Goal: Transaction & Acquisition: Book appointment/travel/reservation

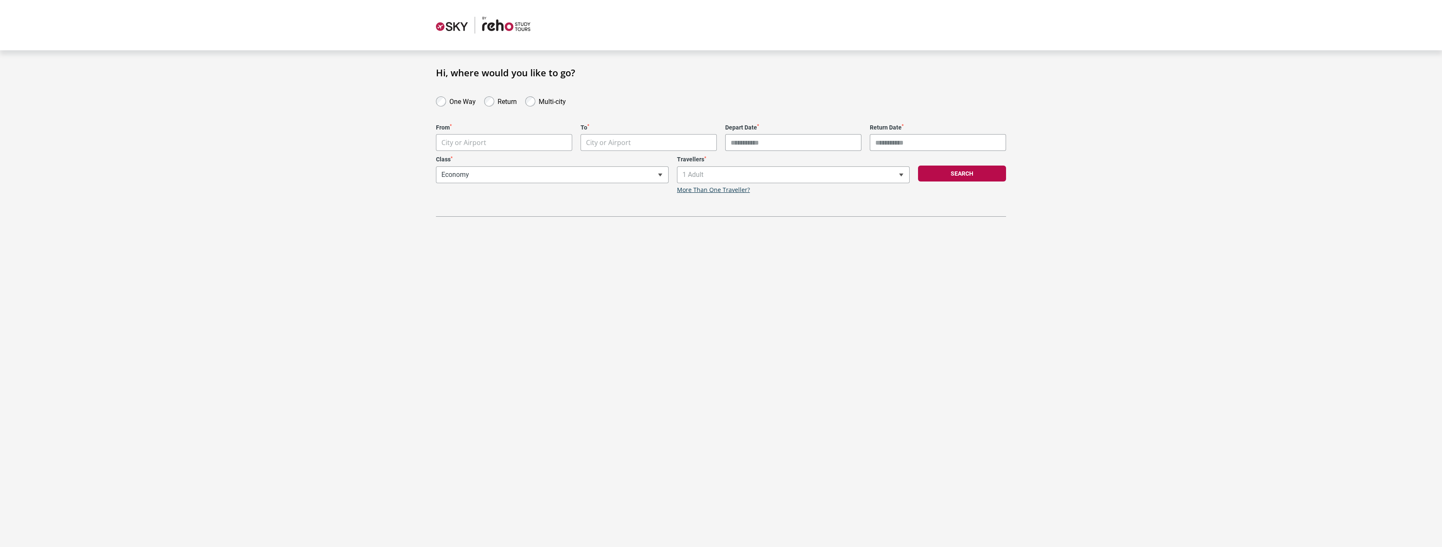
click at [459, 101] on label "One Way" at bounding box center [462, 101] width 26 height 10
click at [476, 135] on body "**********" at bounding box center [721, 277] width 1442 height 555
type input "*"
type input "******"
select select "YVRA"
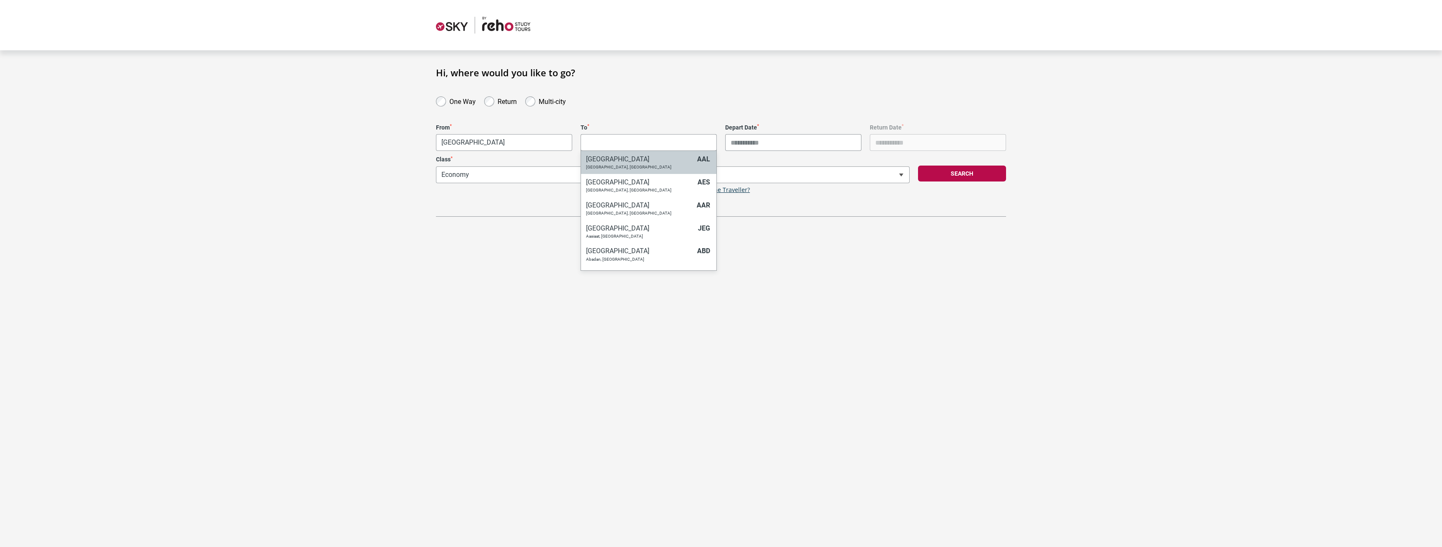
click at [615, 138] on body "**********" at bounding box center [721, 277] width 1442 height 555
type input "****"
select select "MELC"
click at [753, 139] on input "Depart Date *" at bounding box center [793, 142] width 136 height 17
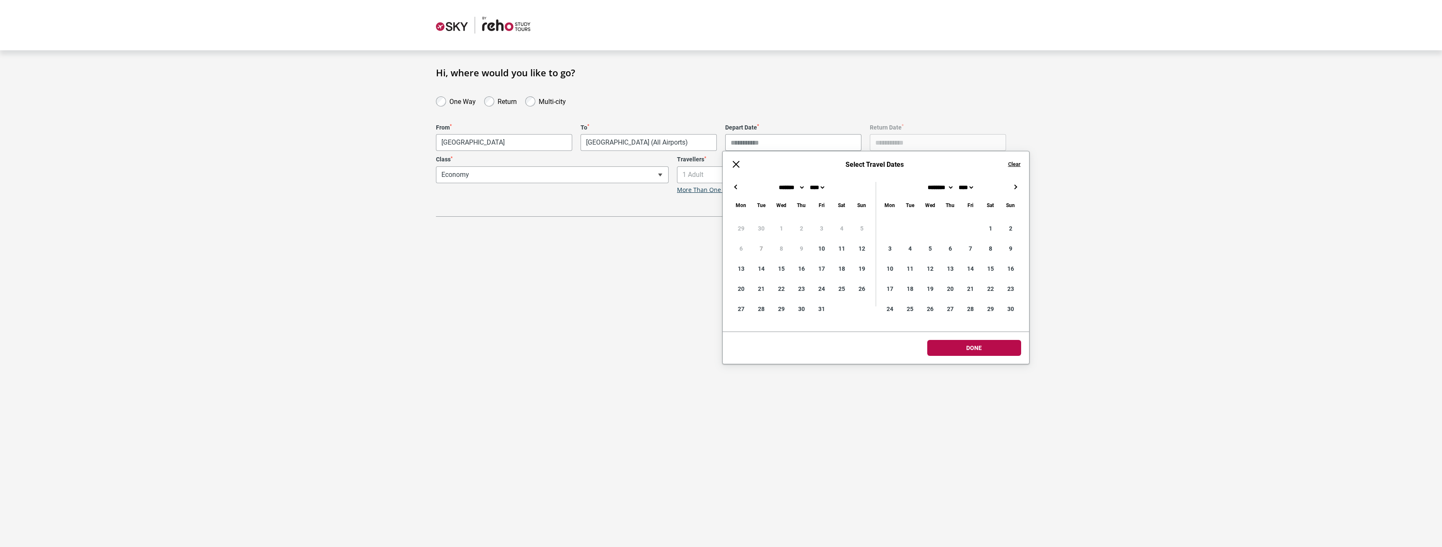
click at [1012, 184] on button "→" at bounding box center [1015, 187] width 10 height 10
type input "**********"
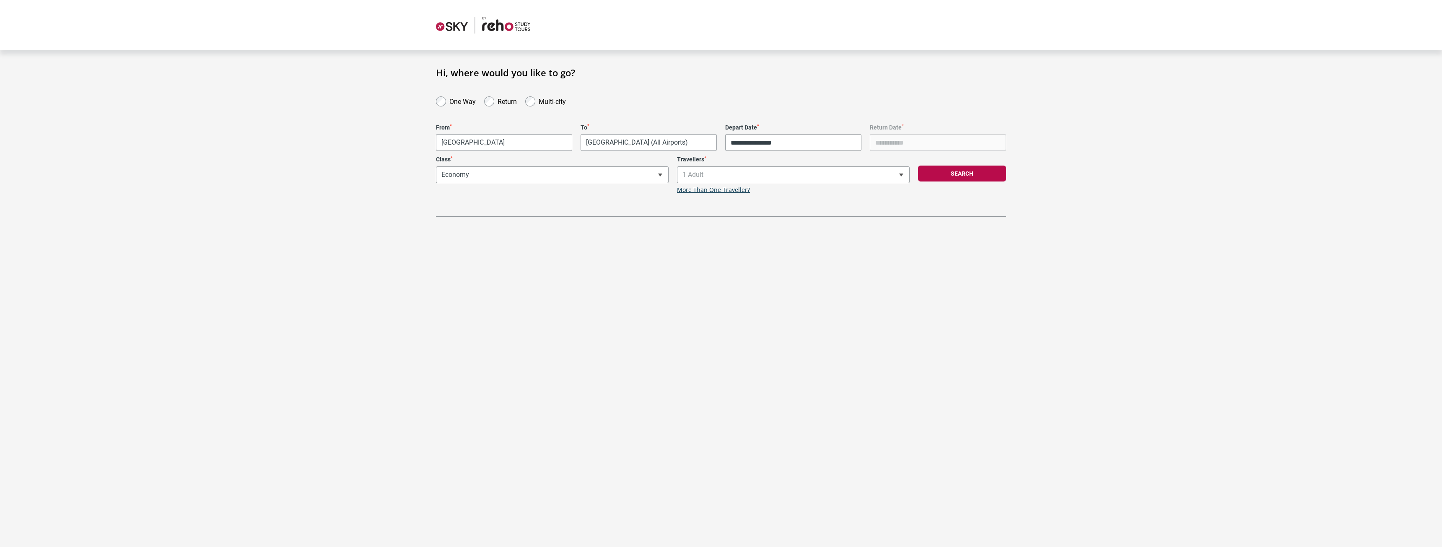
click at [634, 300] on div "**********" at bounding box center [721, 273] width 1442 height 547
click at [993, 165] on div "Search" at bounding box center [962, 175] width 96 height 38
click at [974, 173] on button "Search" at bounding box center [962, 174] width 88 height 16
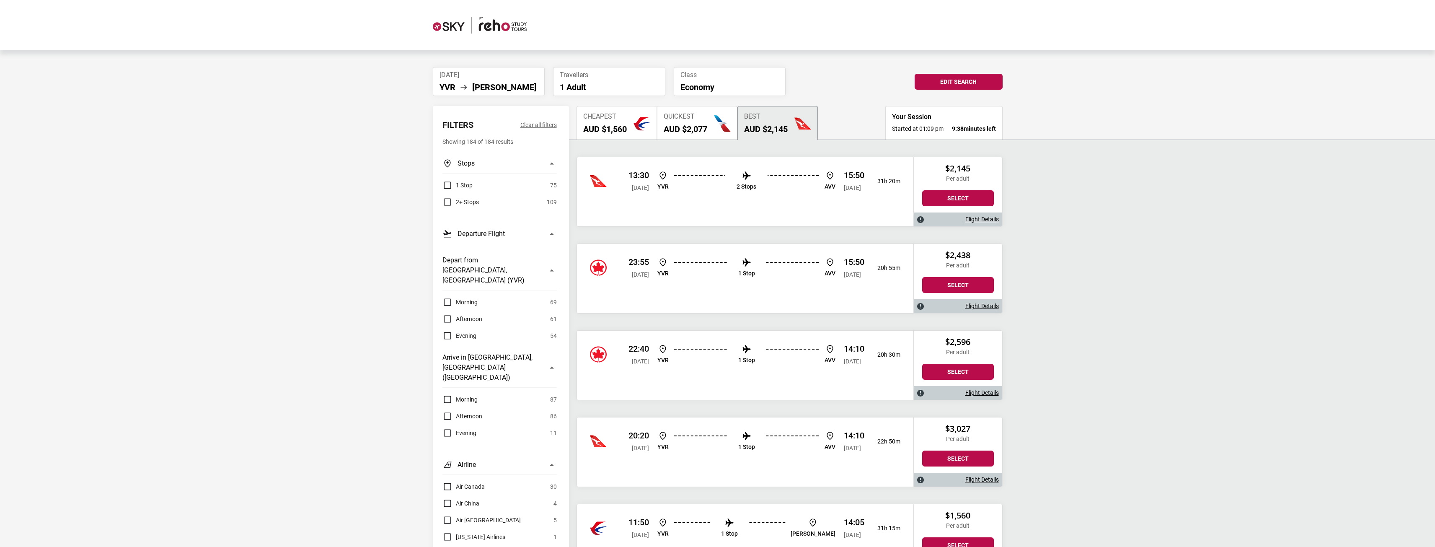
click at [714, 126] on button "Quickest AUD $2,077" at bounding box center [697, 123] width 80 height 34
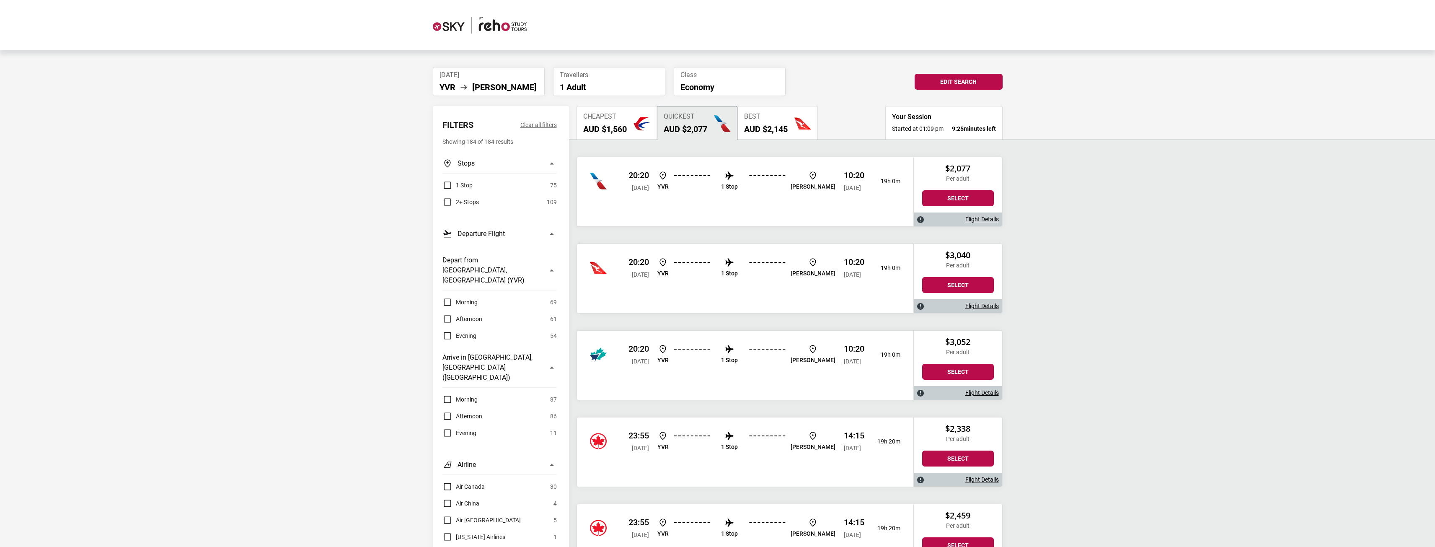
click at [766, 124] on h2 "AUD $2,145" at bounding box center [766, 129] width 44 height 10
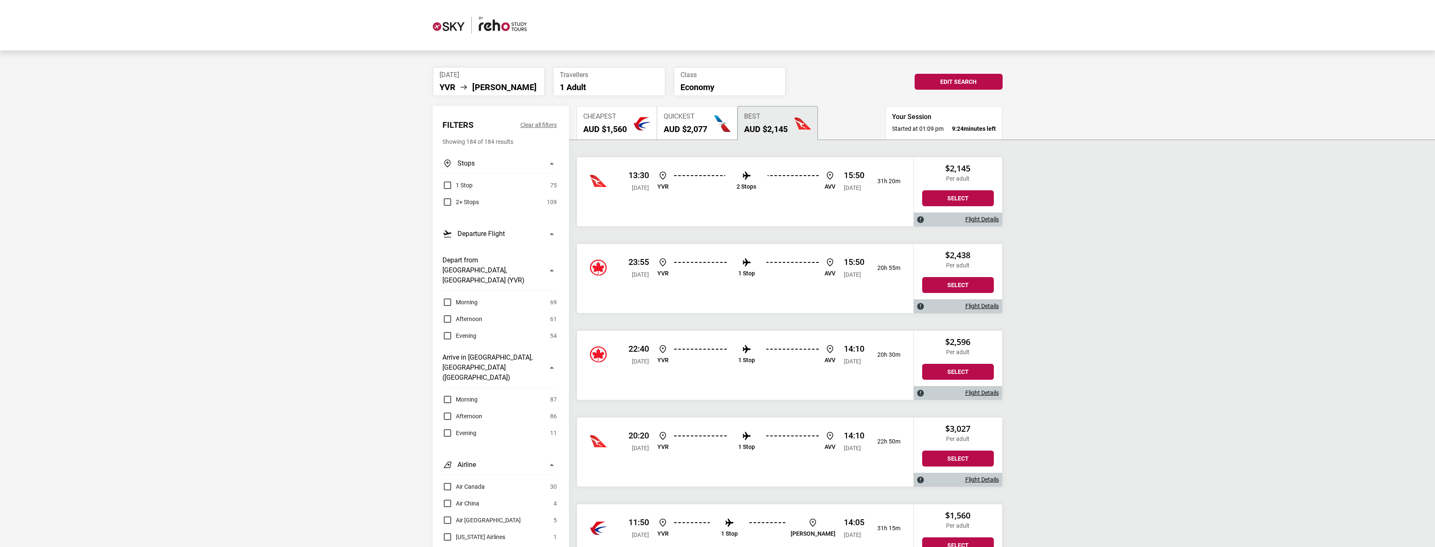
click at [688, 117] on span "Quickest" at bounding box center [686, 117] width 44 height 8
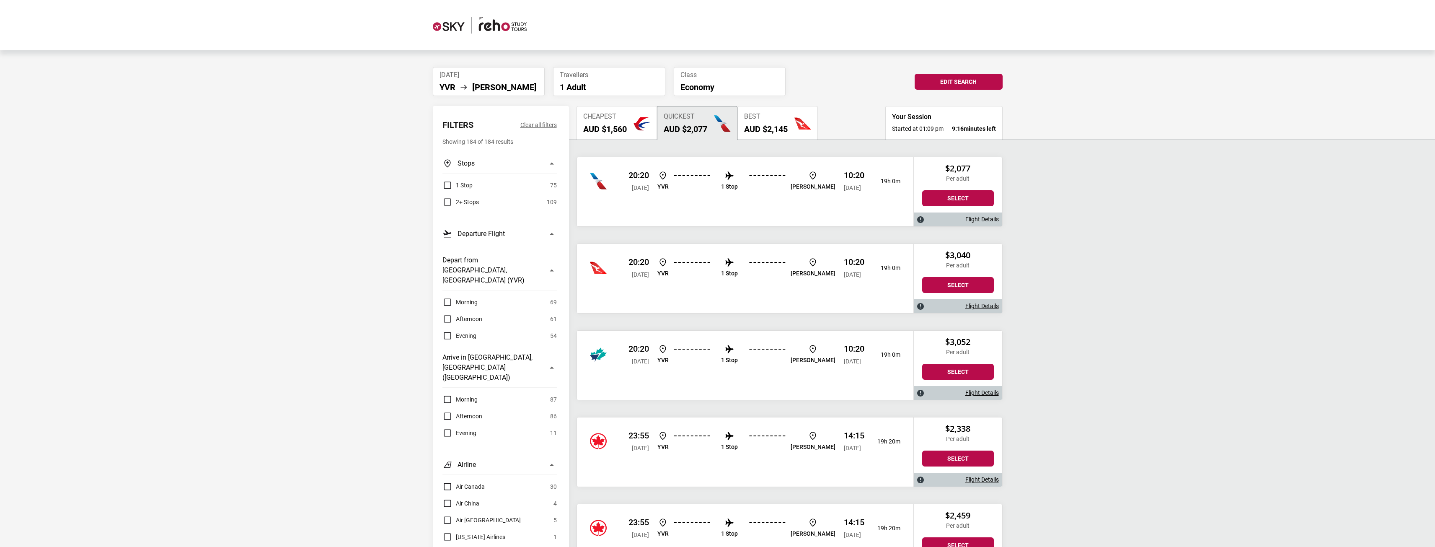
click at [738, 182] on li "1 Stop" at bounding box center [729, 181] width 17 height 21
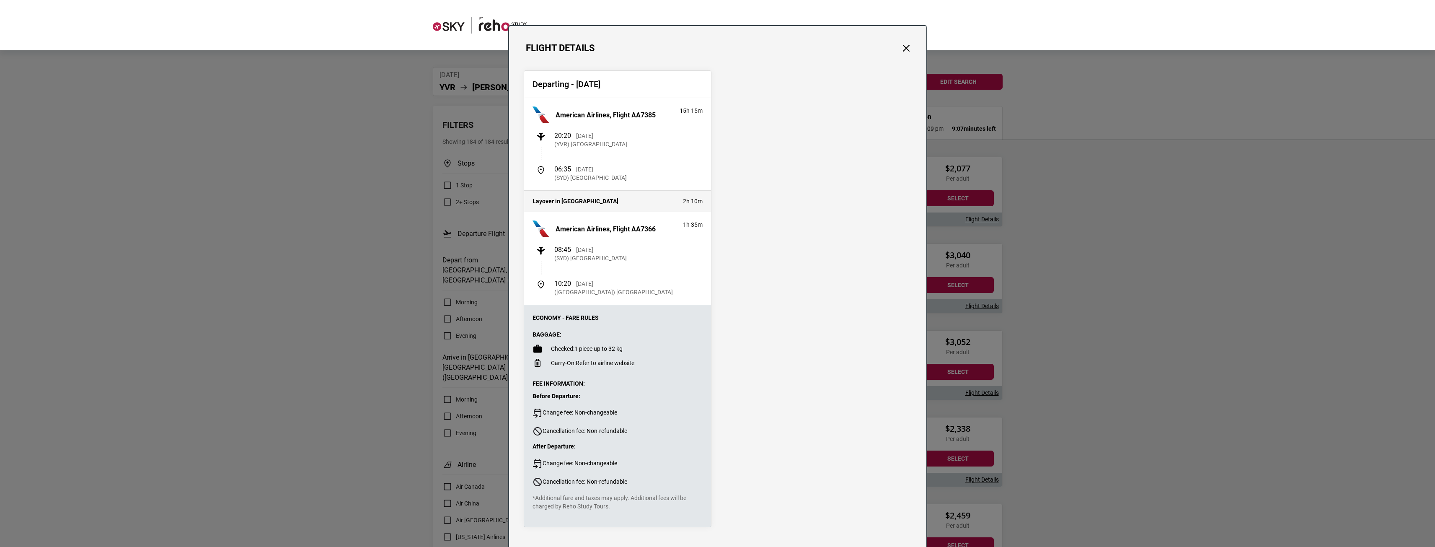
click at [1223, 274] on div "Flight Details Departing - [DATE] American Airlines, Flight AA7385 15h 15m 20:2…" at bounding box center [717, 273] width 1435 height 547
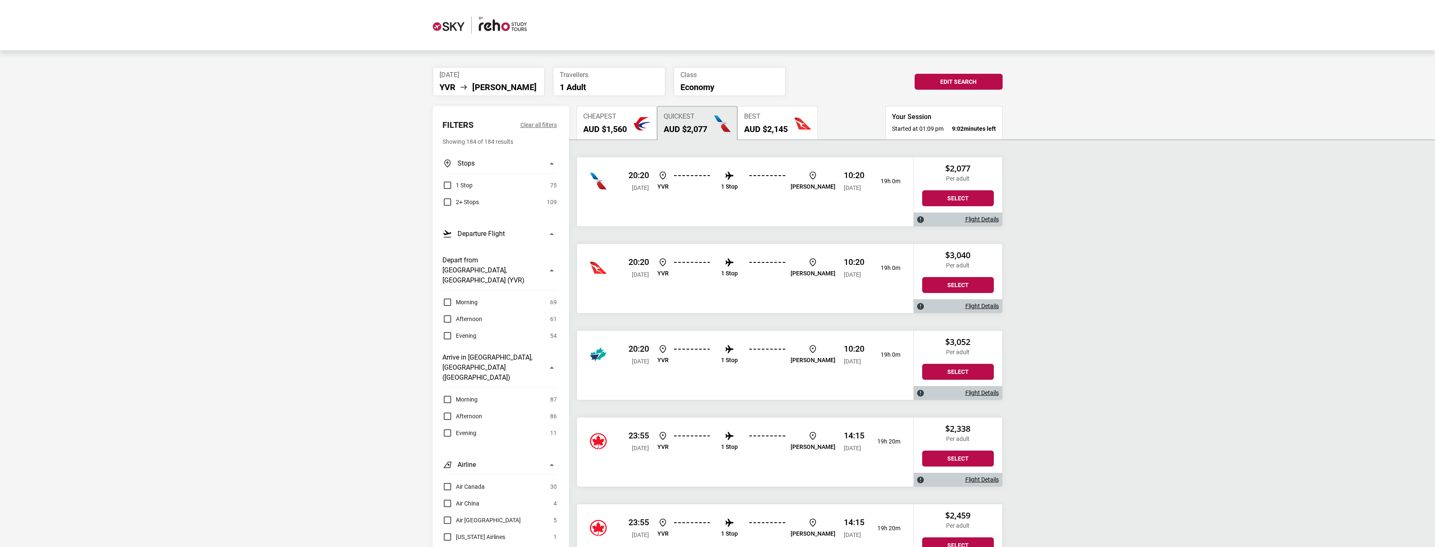
click at [603, 122] on div "Cheapest AUD $1,560" at bounding box center [605, 123] width 44 height 21
click at [706, 115] on span "Quickest" at bounding box center [686, 117] width 44 height 8
click at [627, 133] on h2 "AUD $1,560" at bounding box center [605, 129] width 44 height 10
click at [712, 118] on button "Quickest AUD $2,077" at bounding box center [697, 123] width 80 height 34
click at [445, 331] on label "Evening" at bounding box center [460, 336] width 34 height 10
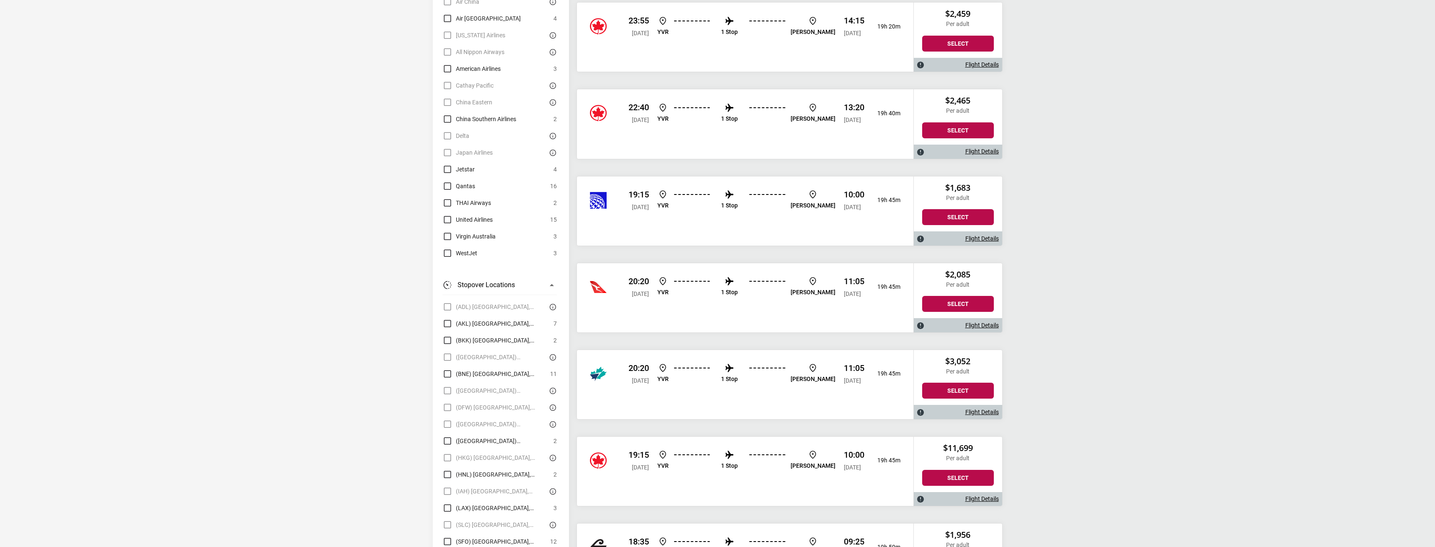
scroll to position [502, 0]
click at [738, 202] on p "1 Stop" at bounding box center [729, 204] width 17 height 7
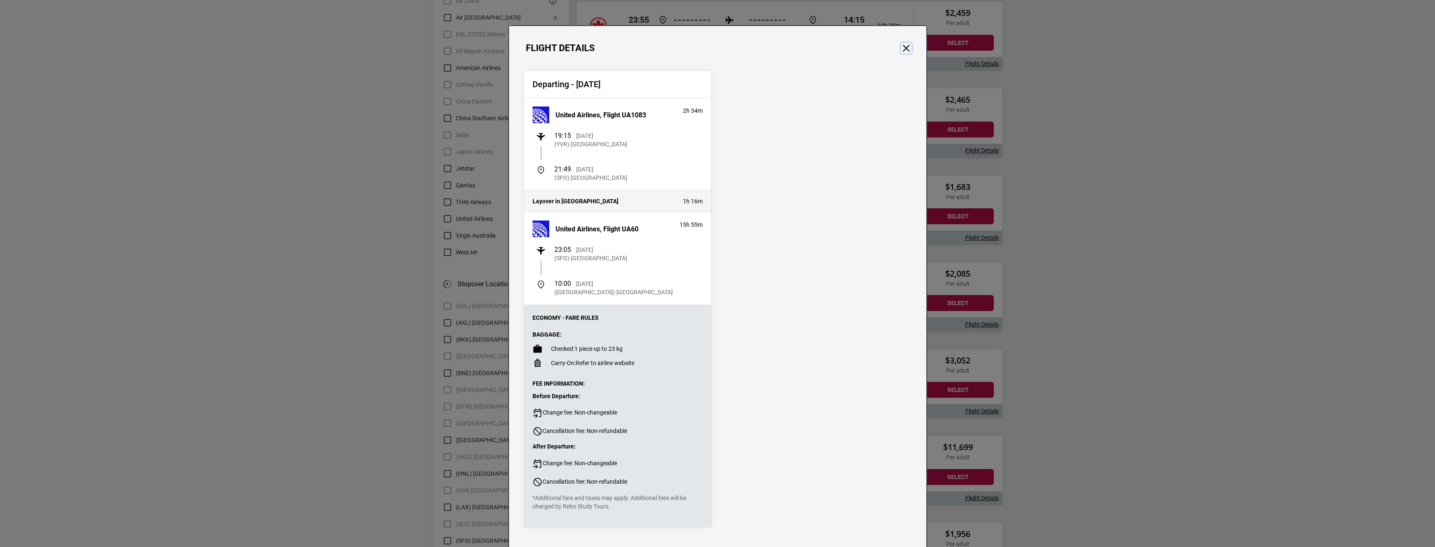
click at [901, 52] on button "Close" at bounding box center [906, 48] width 11 height 11
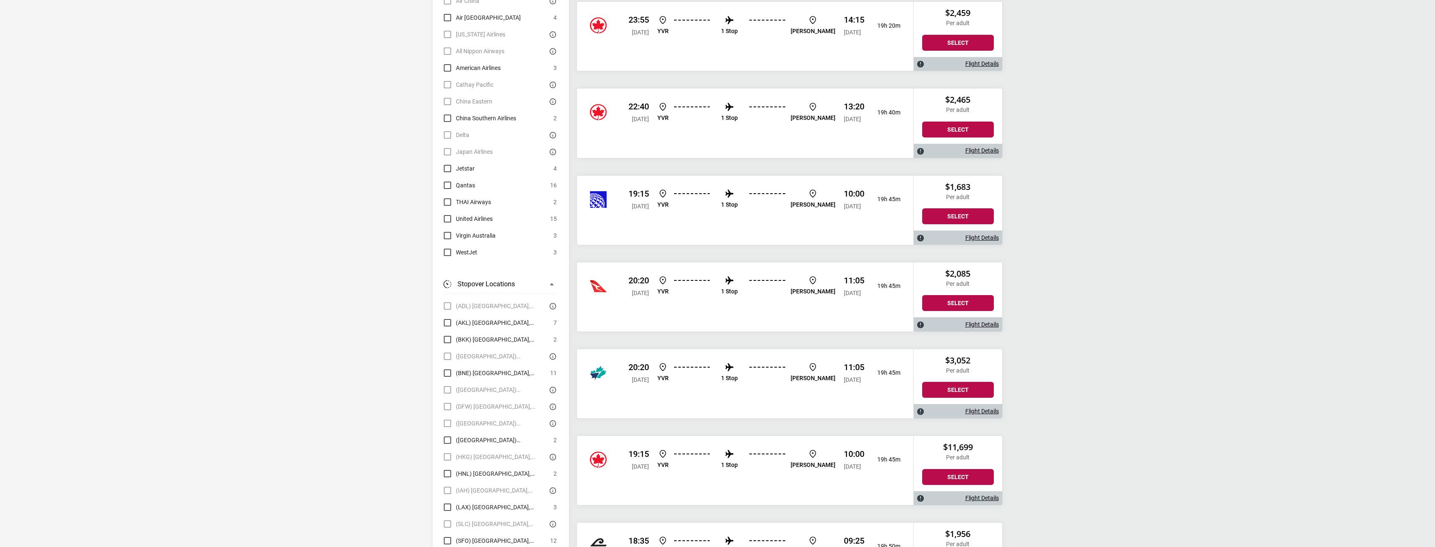
click at [986, 234] on link "Flight Details" at bounding box center [983, 237] width 34 height 7
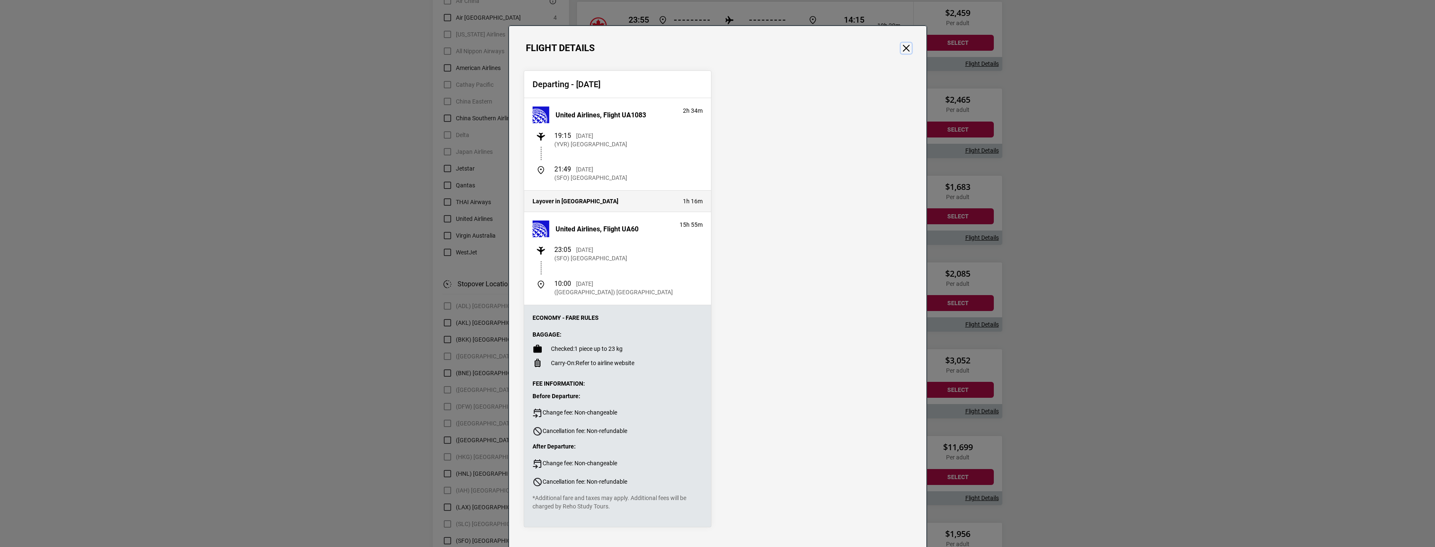
click at [907, 48] on button "Close" at bounding box center [906, 48] width 11 height 11
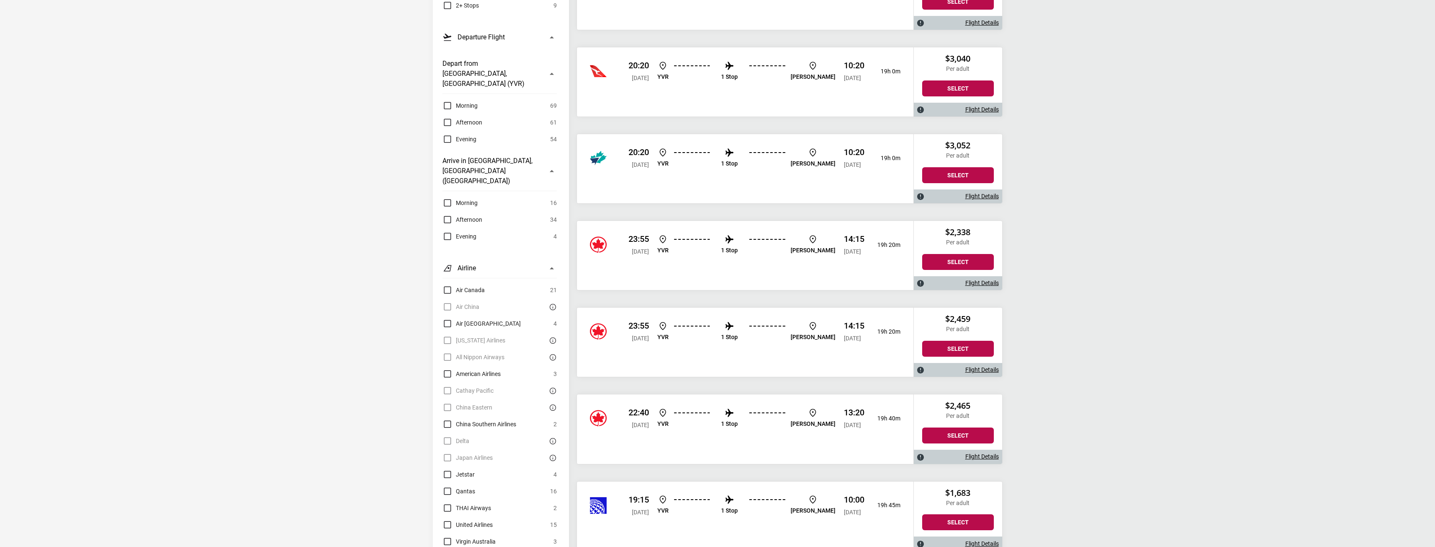
scroll to position [293, 0]
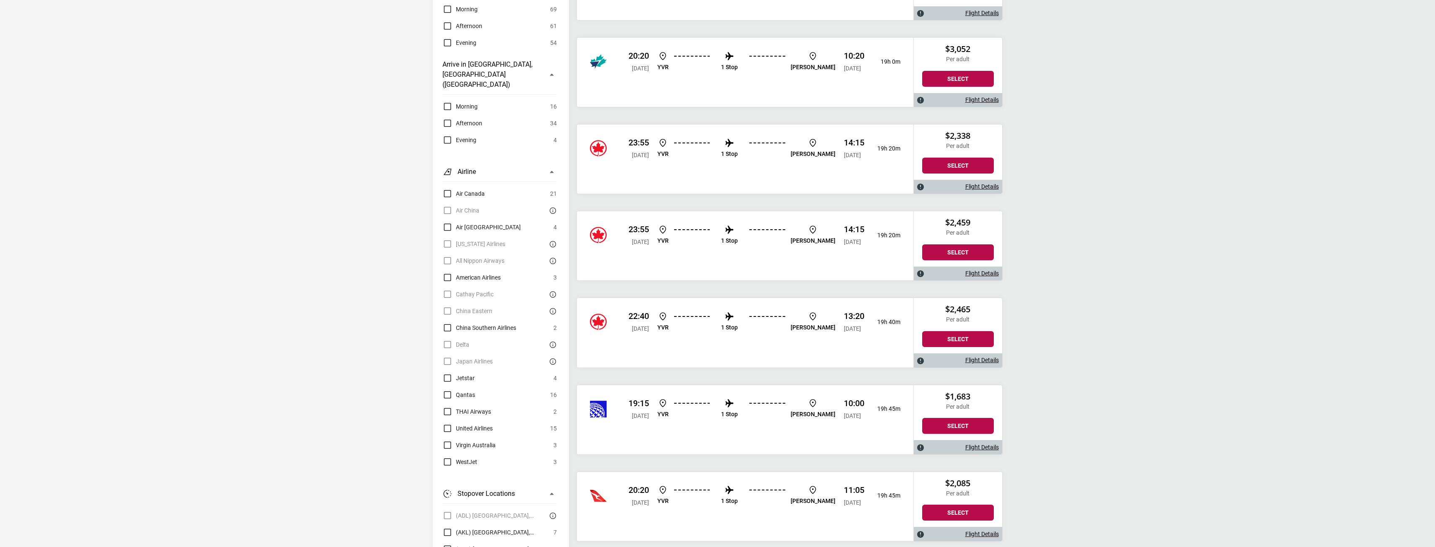
click at [776, 404] on ul "YVR 1 Stop [PERSON_NAME]" at bounding box center [747, 408] width 178 height 21
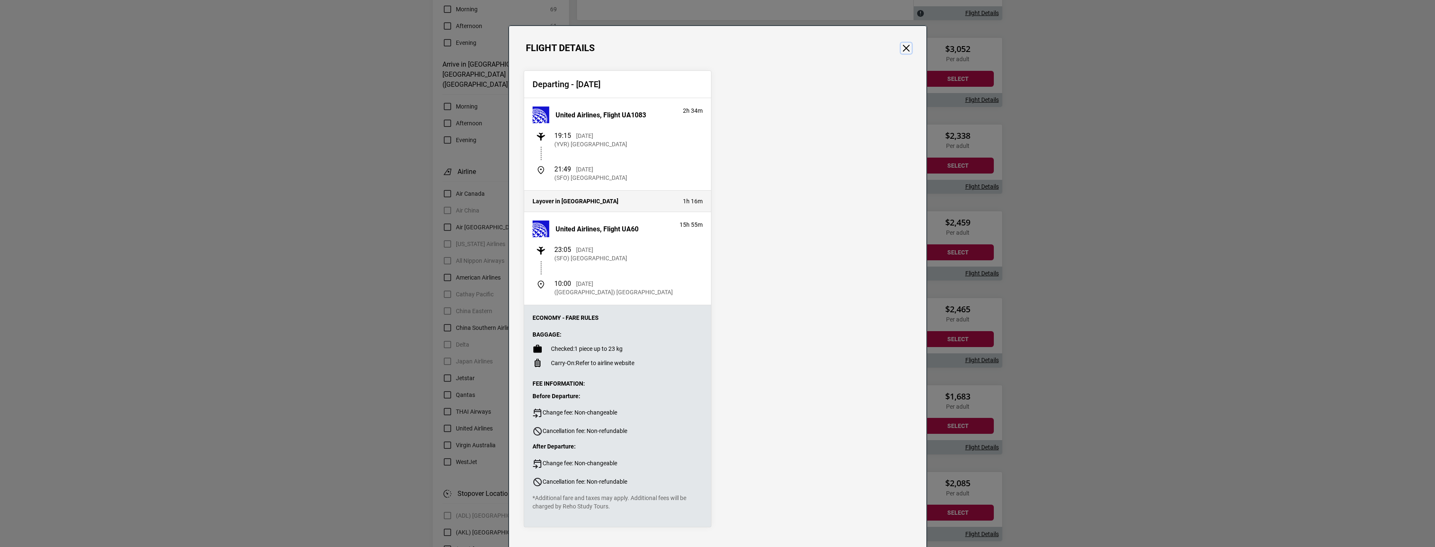
click at [906, 51] on button "Close" at bounding box center [906, 48] width 11 height 11
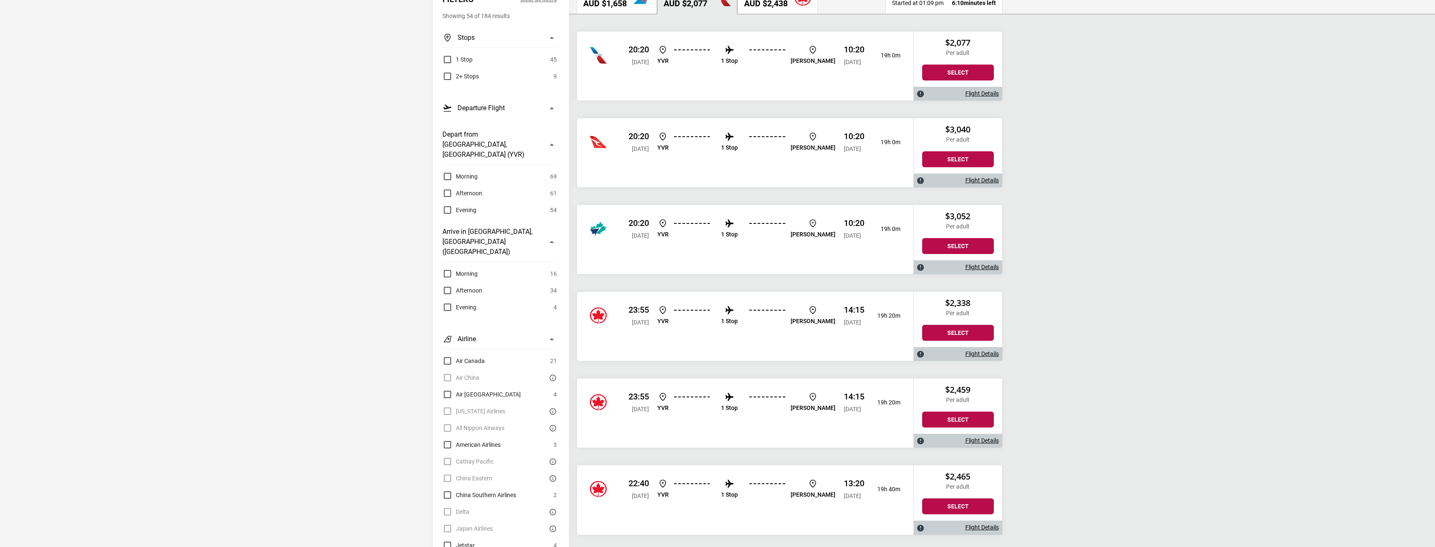
scroll to position [125, 0]
click at [774, 45] on ul "YVR 1 Stop [PERSON_NAME]" at bounding box center [747, 55] width 178 height 21
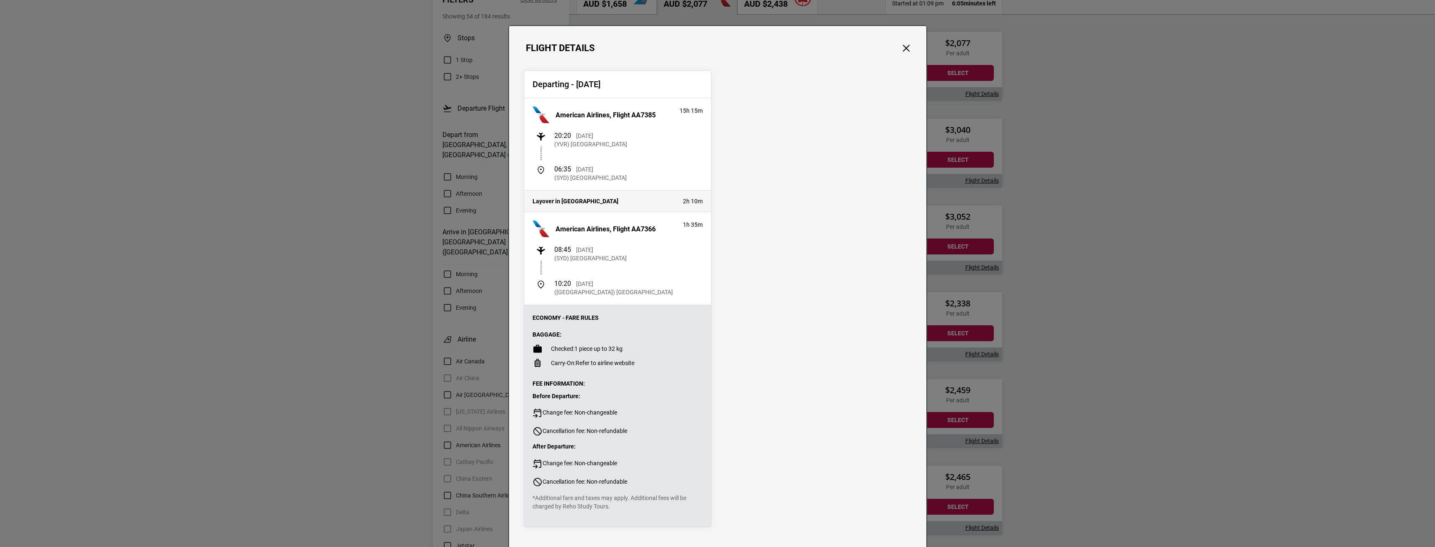
click at [1209, 249] on div "Flight Details Departing - [DATE] American Airlines, Flight AA7385 15h 15m 20:2…" at bounding box center [717, 273] width 1435 height 547
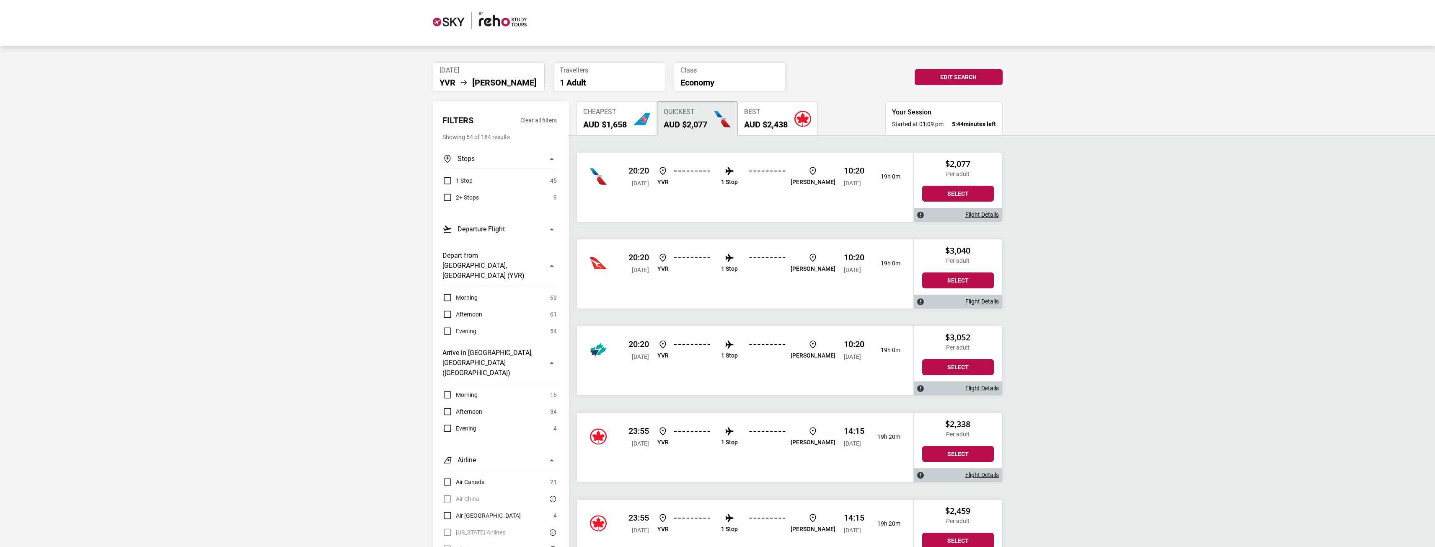
scroll to position [0, 0]
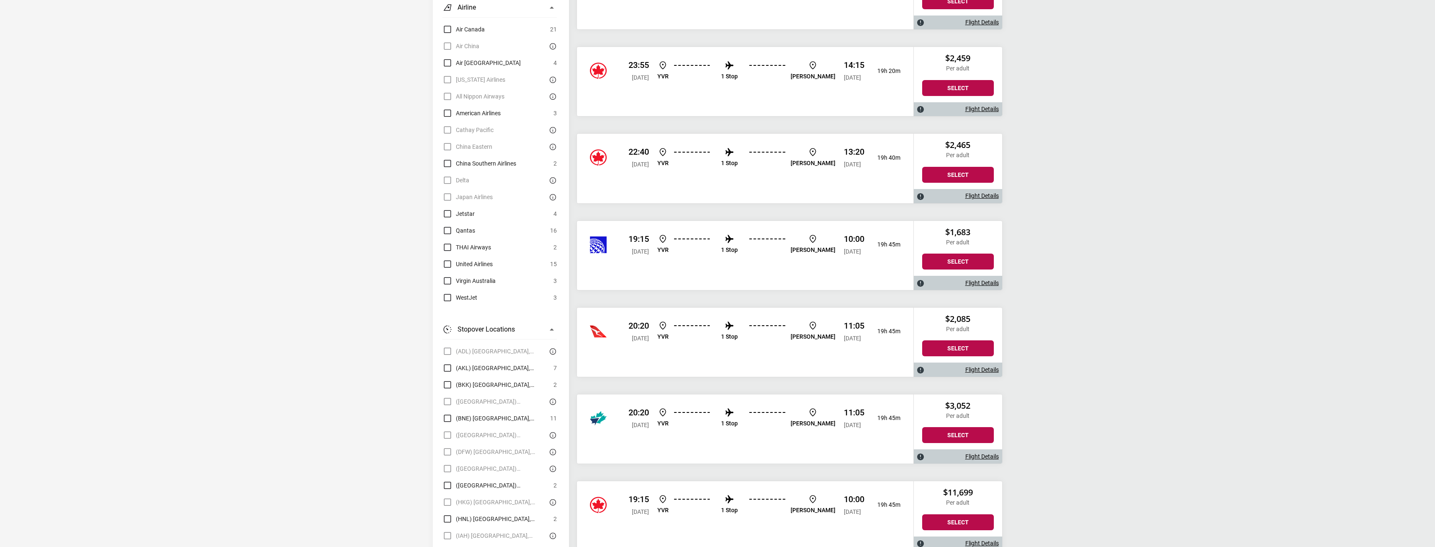
click at [753, 273] on div "19:15 [DATE] YVR 1 Stop [PERSON_NAME] 10:00 [DATE] 19h 45m" at bounding box center [745, 255] width 337 height 69
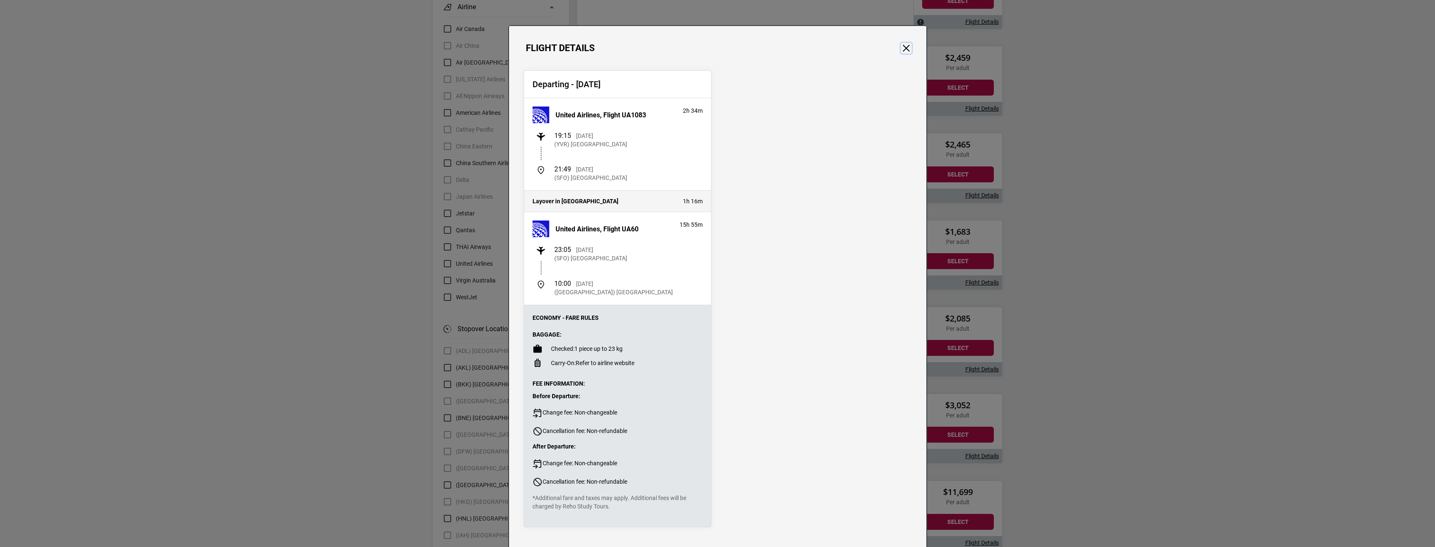
click at [907, 44] on button "Close" at bounding box center [906, 48] width 11 height 11
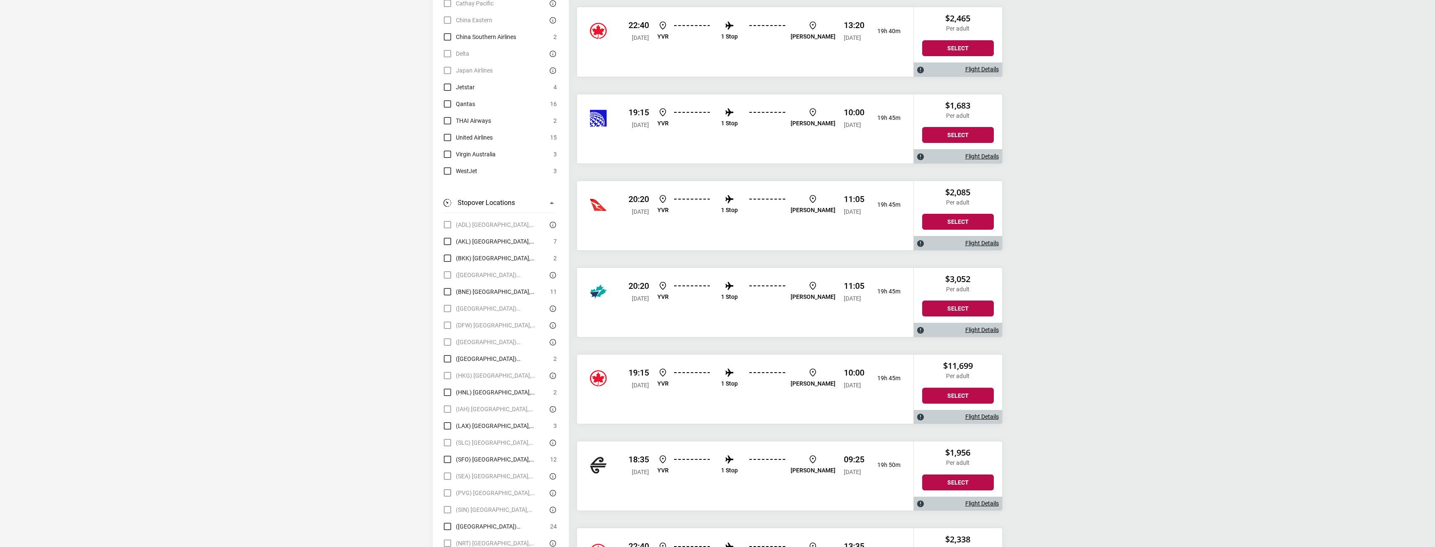
scroll to position [583, 0]
click at [738, 120] on p "1 Stop" at bounding box center [729, 123] width 17 height 7
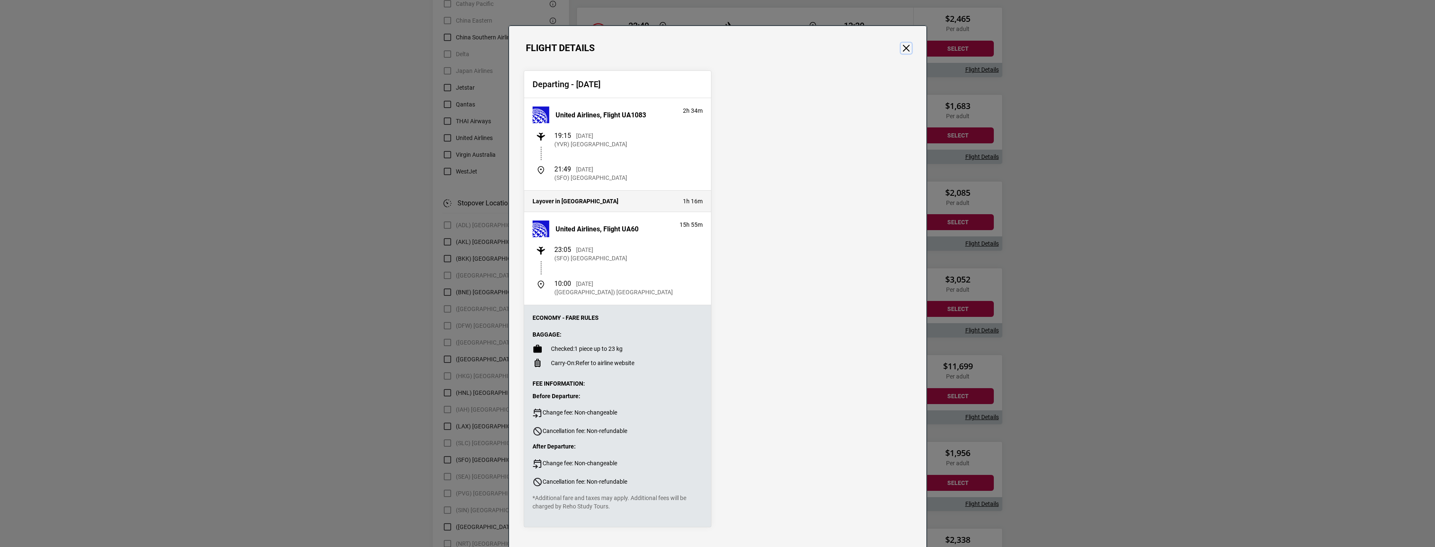
click at [902, 49] on button "Close" at bounding box center [906, 48] width 11 height 11
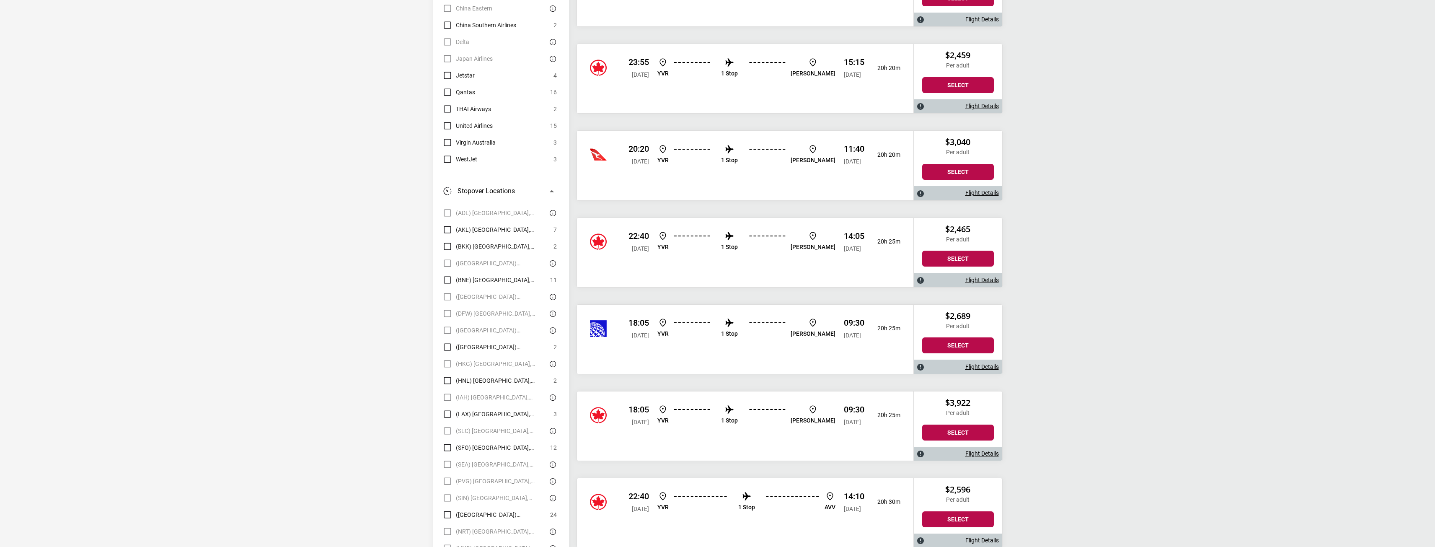
scroll to position [1415, 0]
click at [760, 337] on div "18:05 [DATE] YVR 1 Stop [PERSON_NAME] 09:30 [DATE] 20h 25m" at bounding box center [745, 328] width 337 height 48
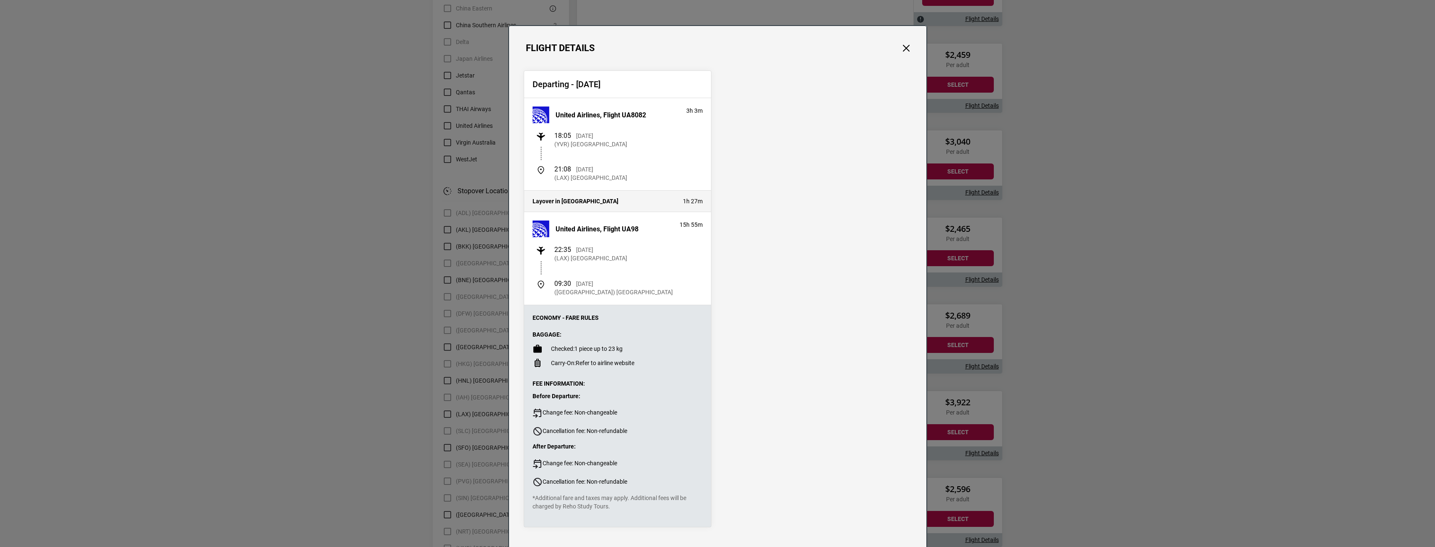
click at [1118, 318] on div "Flight Details Departing - [DATE] United Airlines, Flight UA8082 3h 3m 18:05 [D…" at bounding box center [717, 273] width 1435 height 547
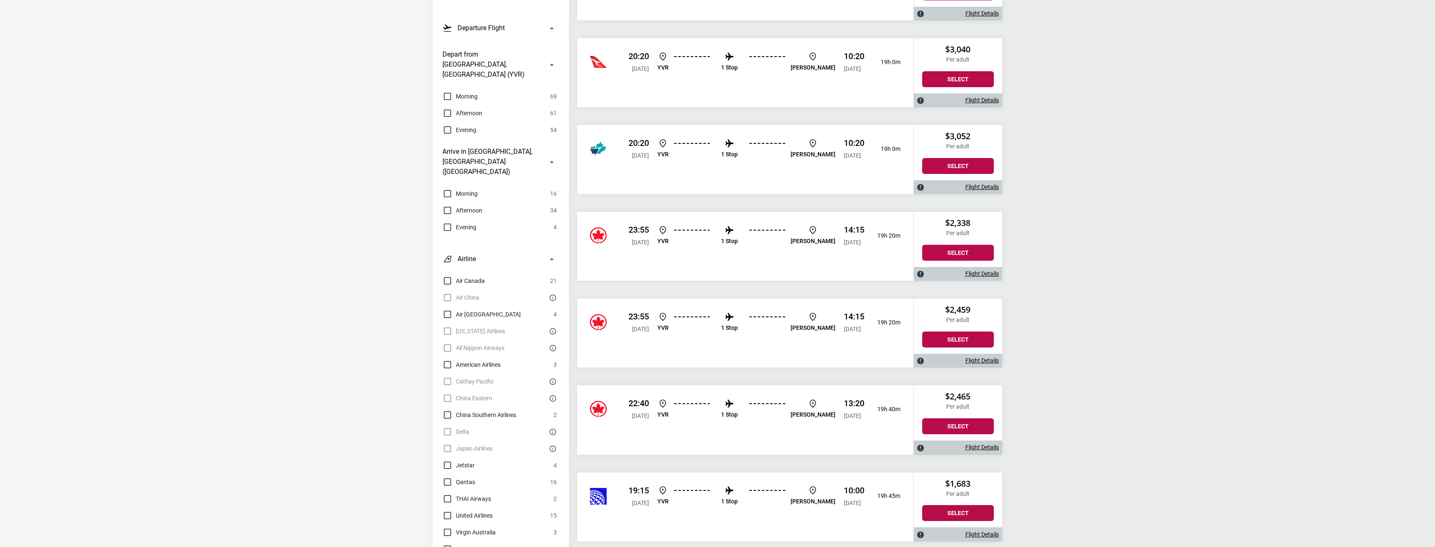
scroll to position [206, 0]
click at [734, 487] on li "1 Stop" at bounding box center [729, 495] width 17 height 21
